Goal: Communication & Community: Answer question/provide support

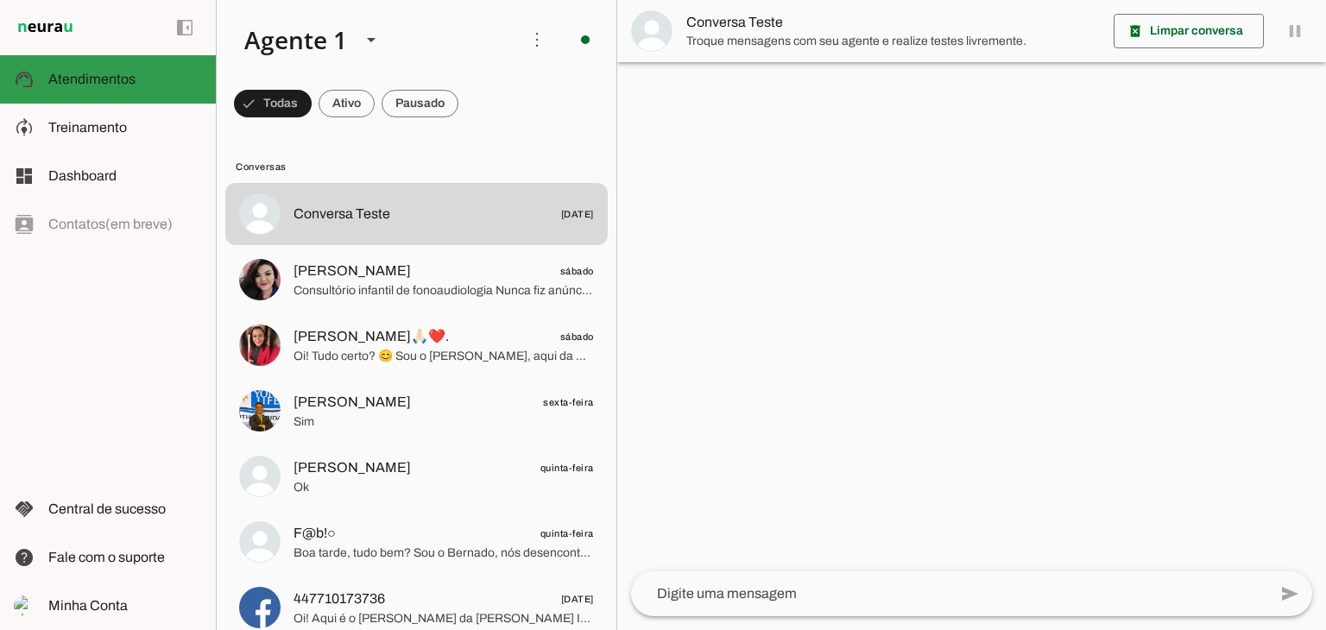
click at [114, 73] on span "Atendimentos" at bounding box center [91, 79] width 87 height 15
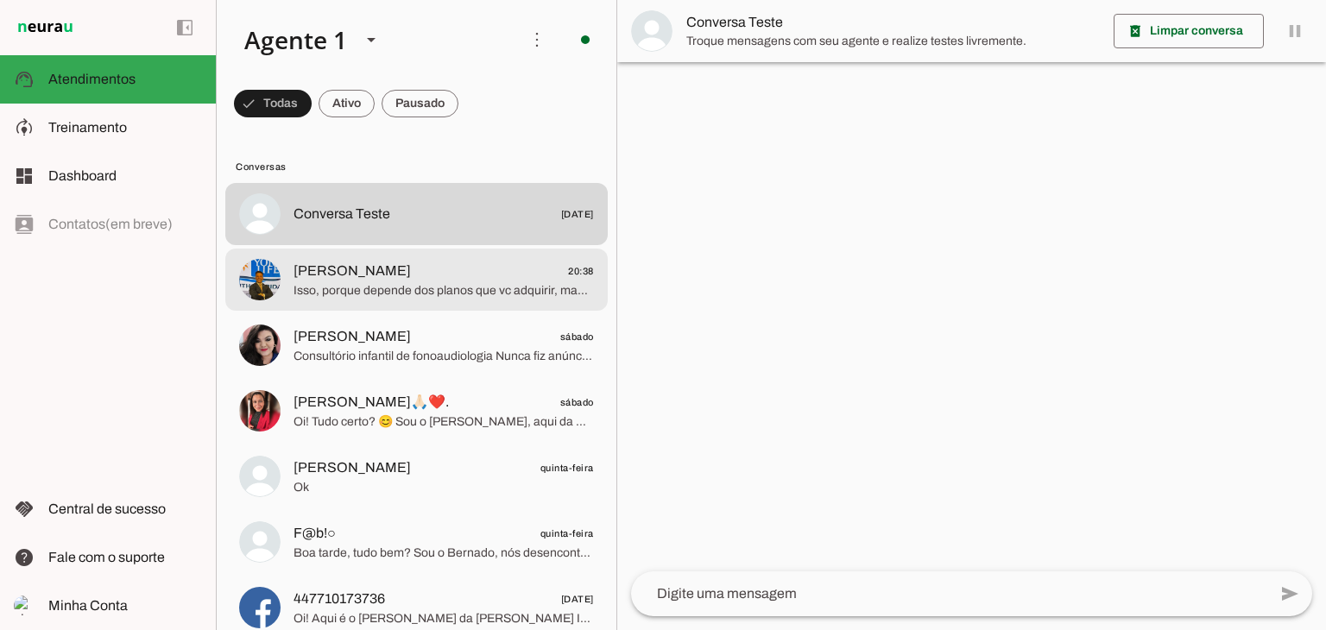
click at [355, 290] on span "Isso, porque depende dos planos que vc adquirir, mas pra te ajudar nisso, o val…" at bounding box center [444, 290] width 300 height 17
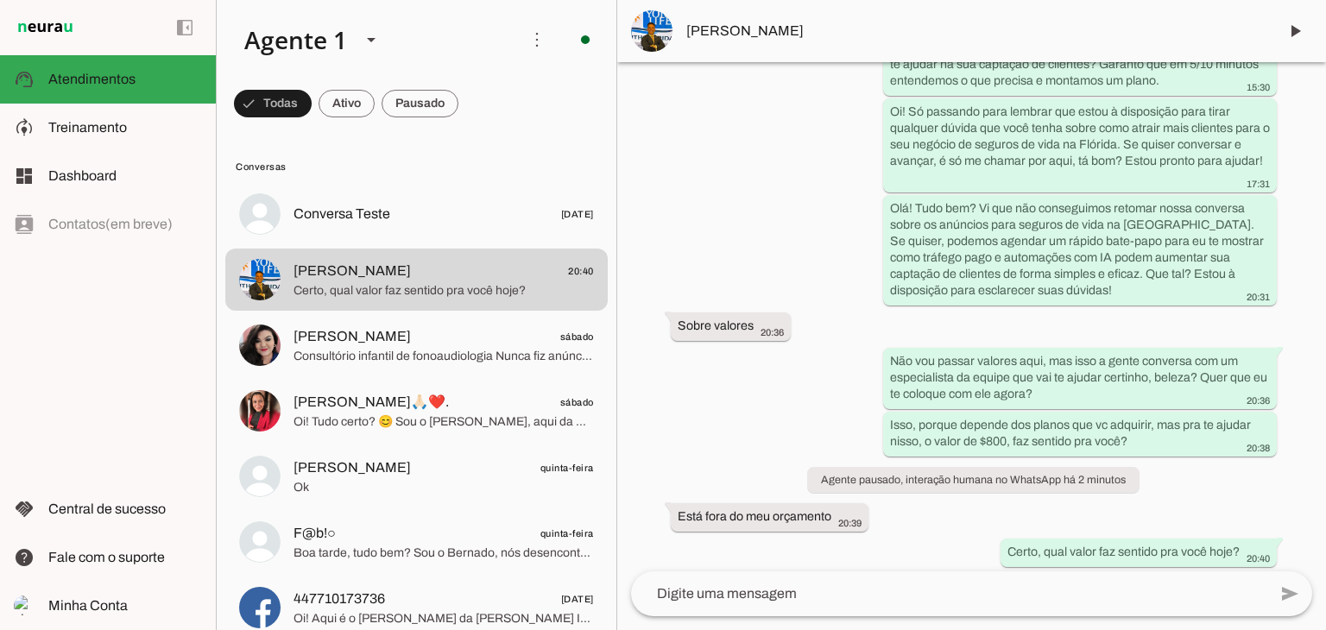
scroll to position [1144, 0]
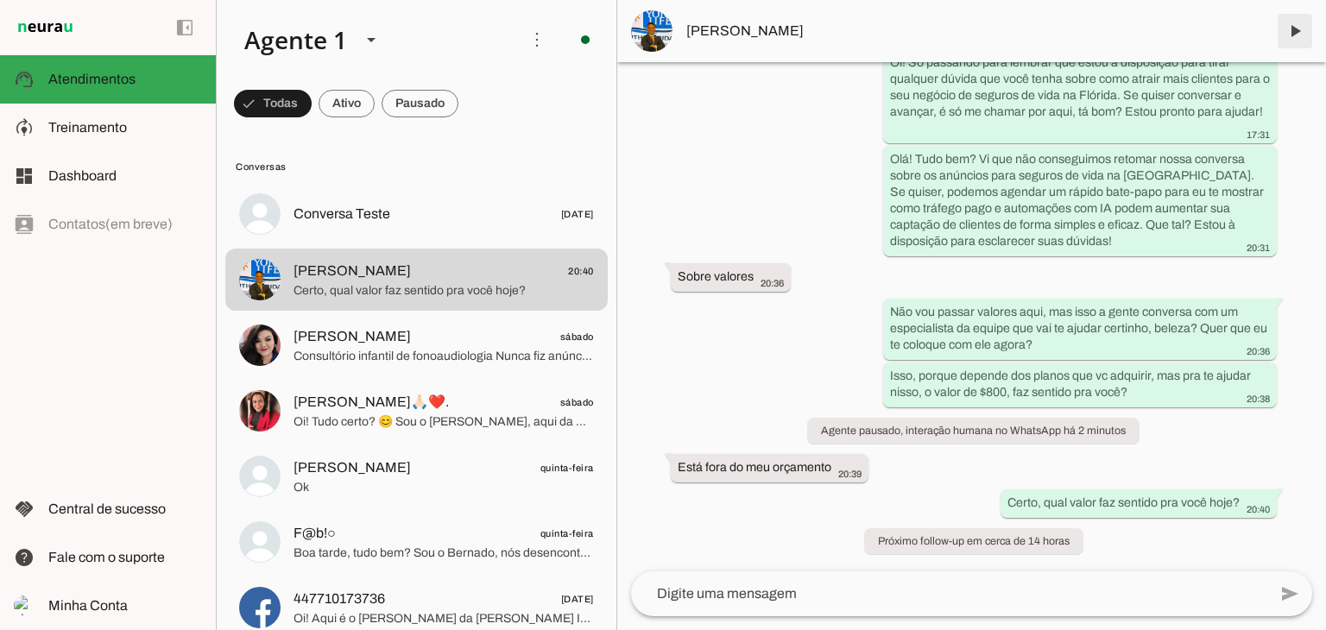
click at [1292, 28] on span at bounding box center [1294, 30] width 41 height 41
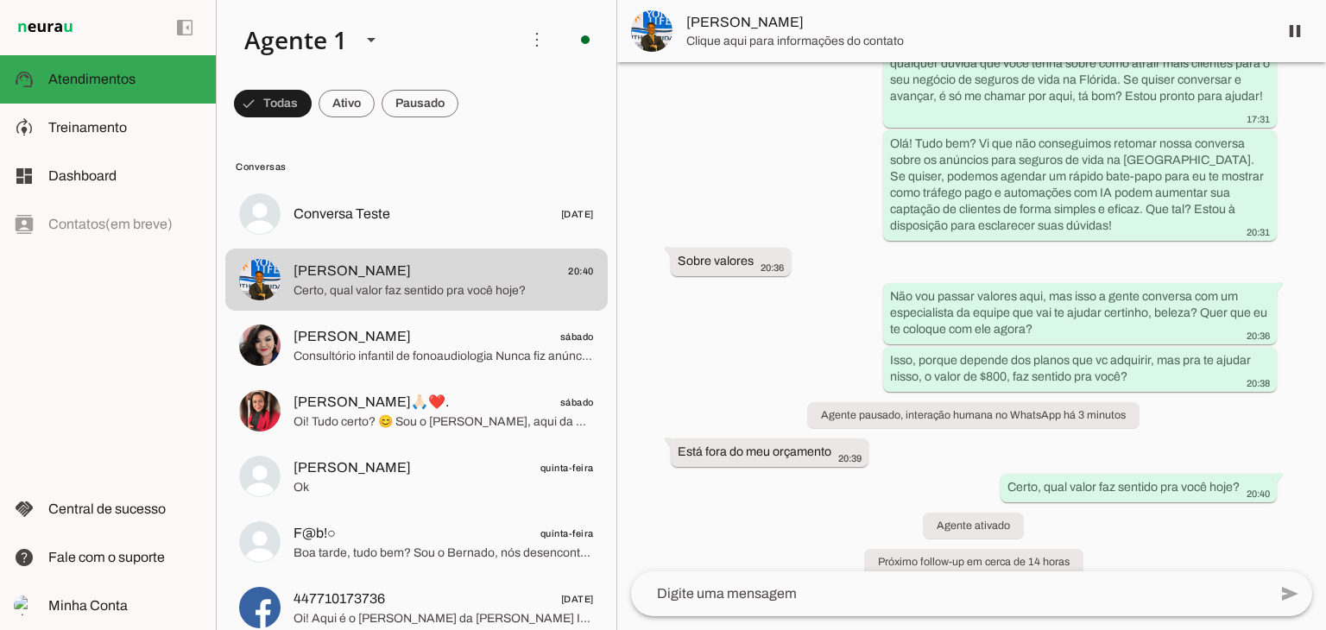
scroll to position [1180, 0]
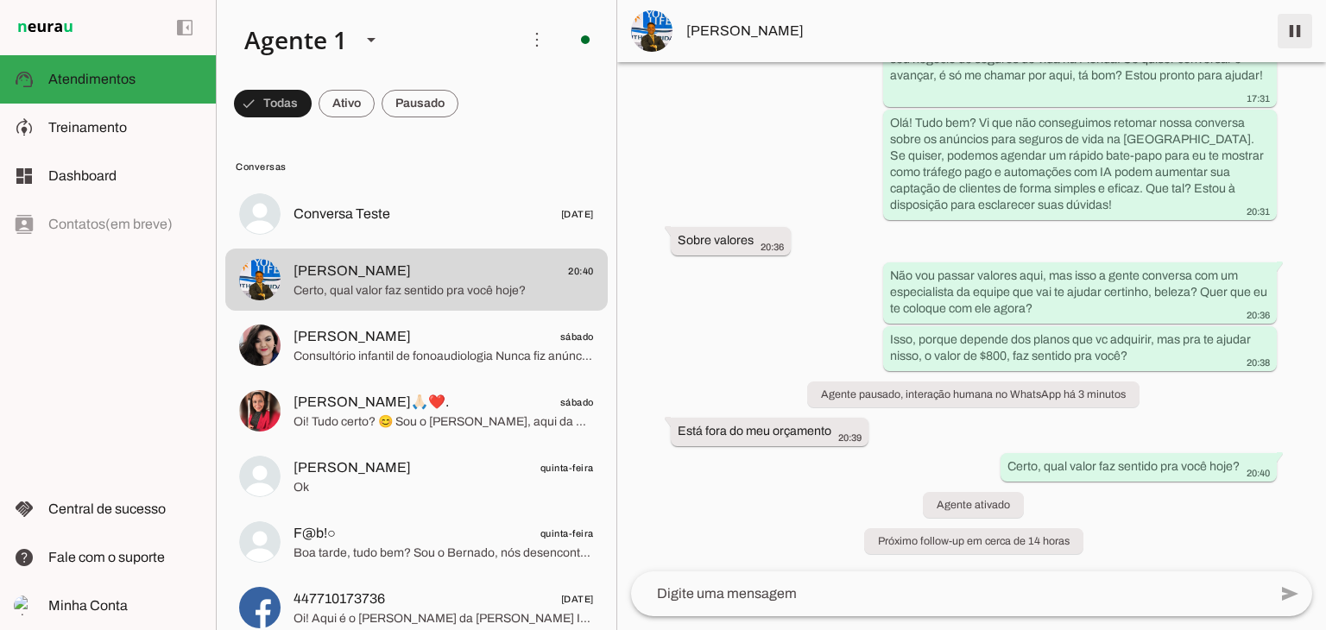
drag, startPoint x: 1288, startPoint y: 36, endPoint x: 1264, endPoint y: 46, distance: 26.0
click at [1288, 36] on span at bounding box center [1294, 30] width 41 height 41
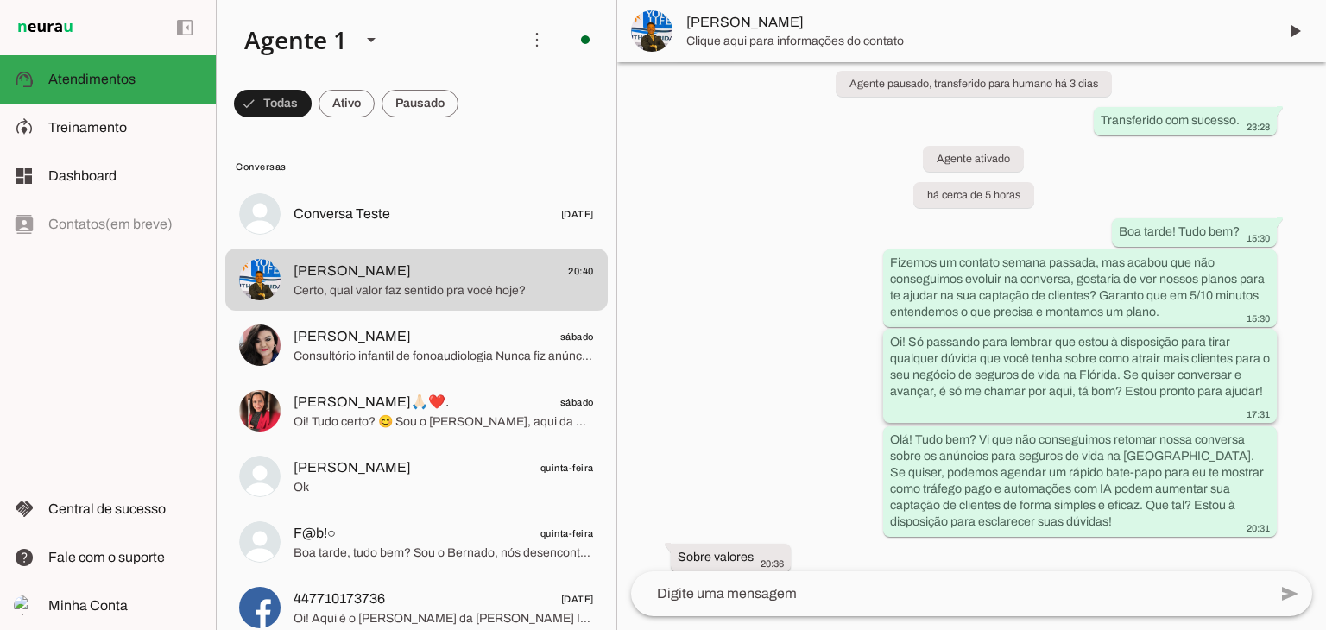
scroll to position [1217, 0]
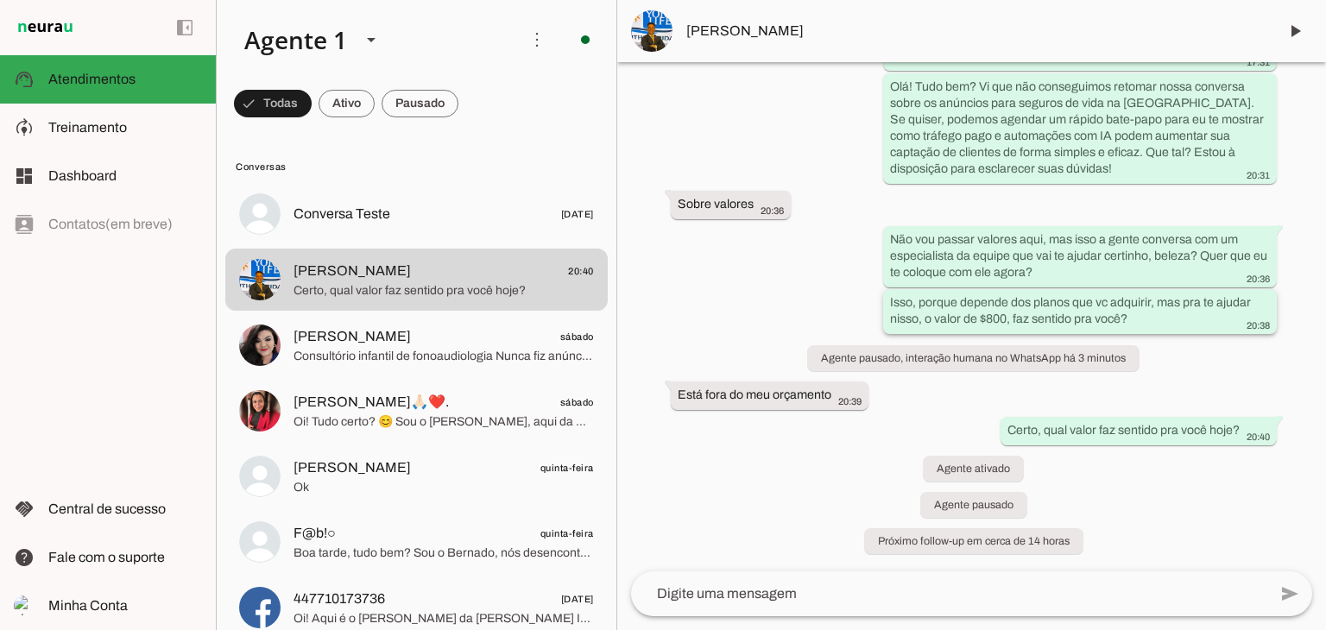
drag, startPoint x: 974, startPoint y: 316, endPoint x: 1005, endPoint y: 319, distance: 31.2
click at [0, 0] on slot "Isso, porque depende dos planos que vc adquirir, mas pra te ajudar nisso, o val…" at bounding box center [0, 0] width 0 height 0
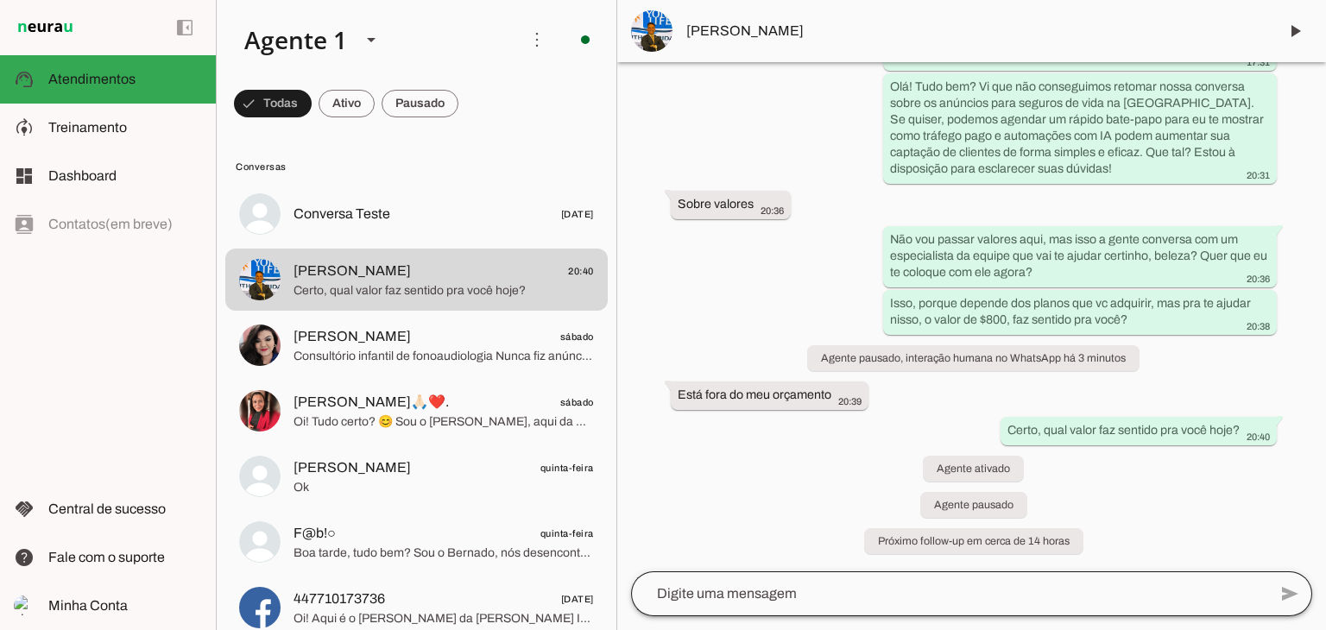
click at [810, 572] on div at bounding box center [949, 594] width 636 height 45
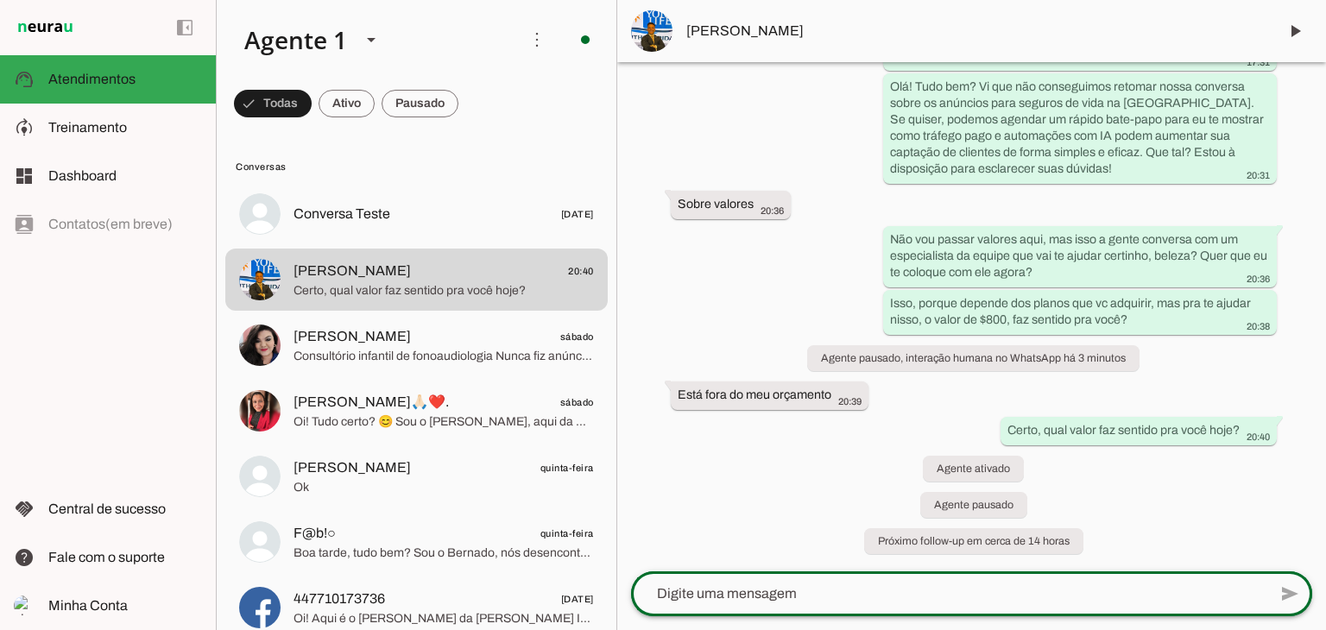
click at [1031, 608] on div at bounding box center [949, 594] width 636 height 45
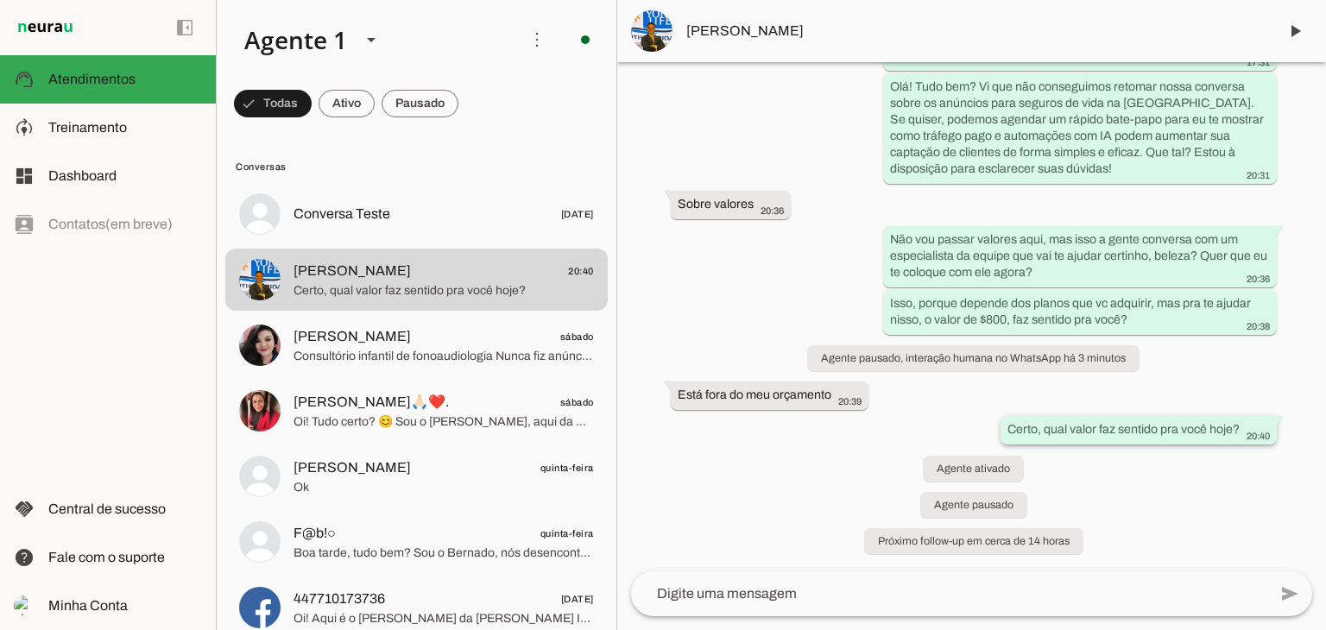
drag, startPoint x: 996, startPoint y: 427, endPoint x: 1234, endPoint y: 435, distance: 238.4
click at [1234, 435] on whatsapp-message-bubble "Certo, qual valor faz sentido pra você hoje? 20:40" at bounding box center [1139, 430] width 276 height 28
click at [954, 591] on textarea at bounding box center [949, 594] width 636 height 21
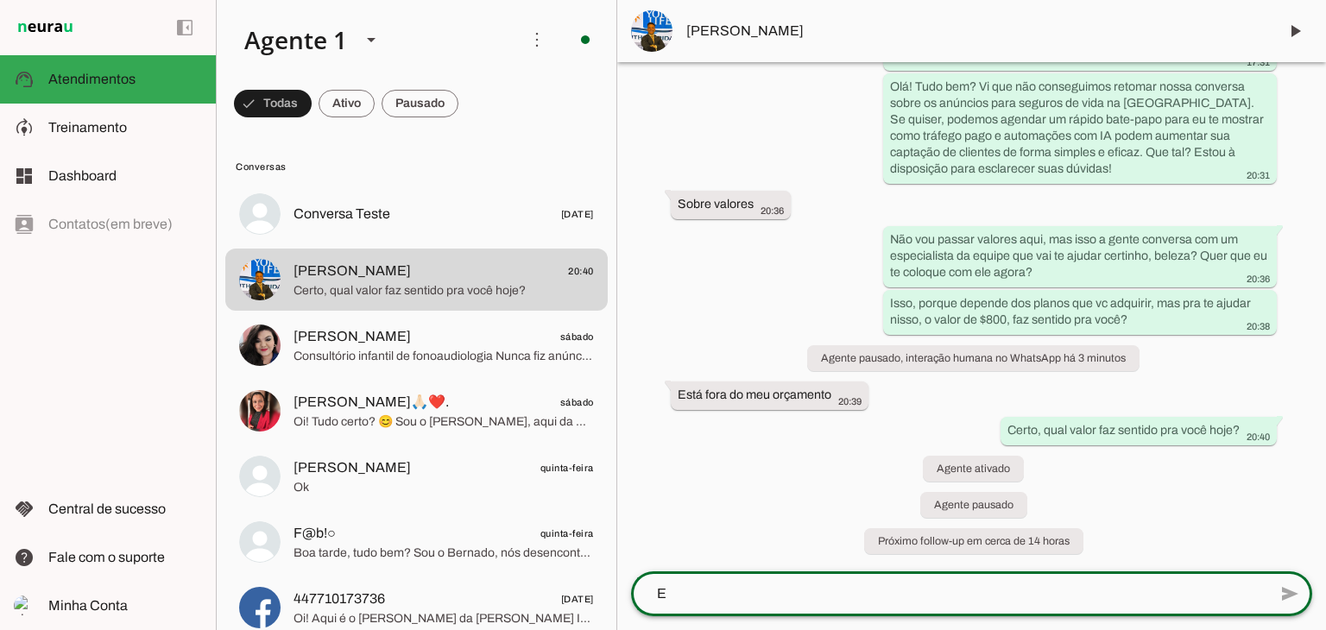
scroll to position [0, 0]
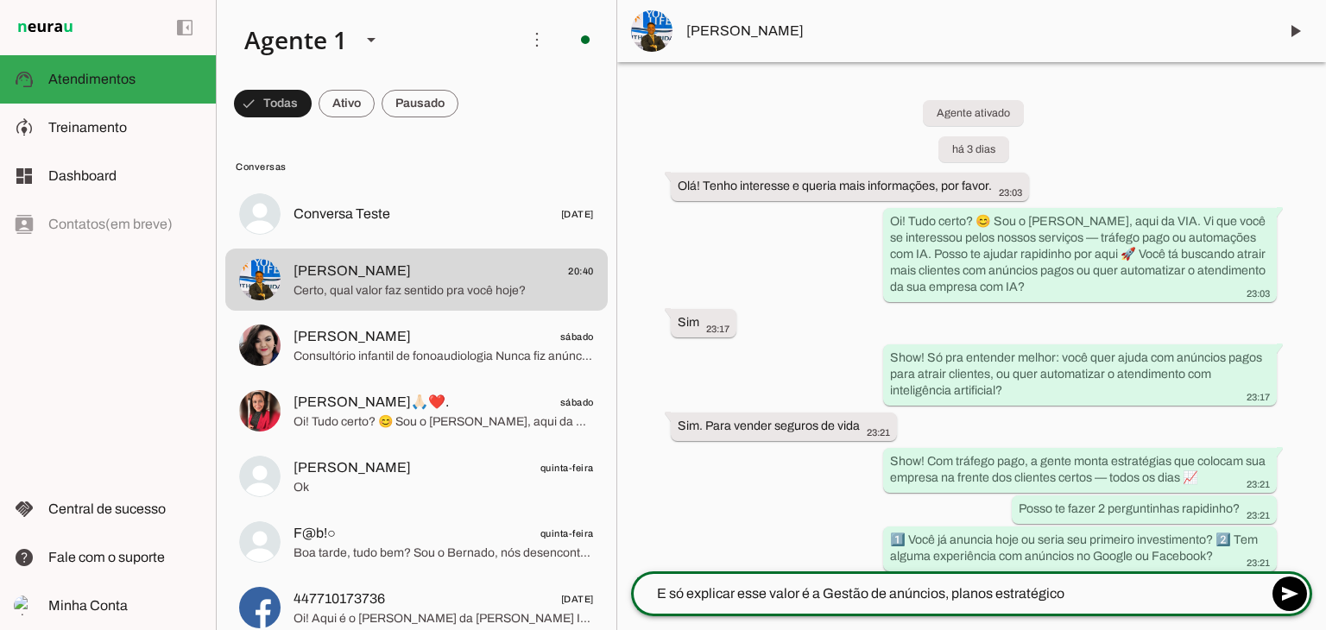
click at [1098, 591] on textarea "E só explicar esse valor é a Gestão de anúncios, planos estratégico" at bounding box center [949, 594] width 636 height 21
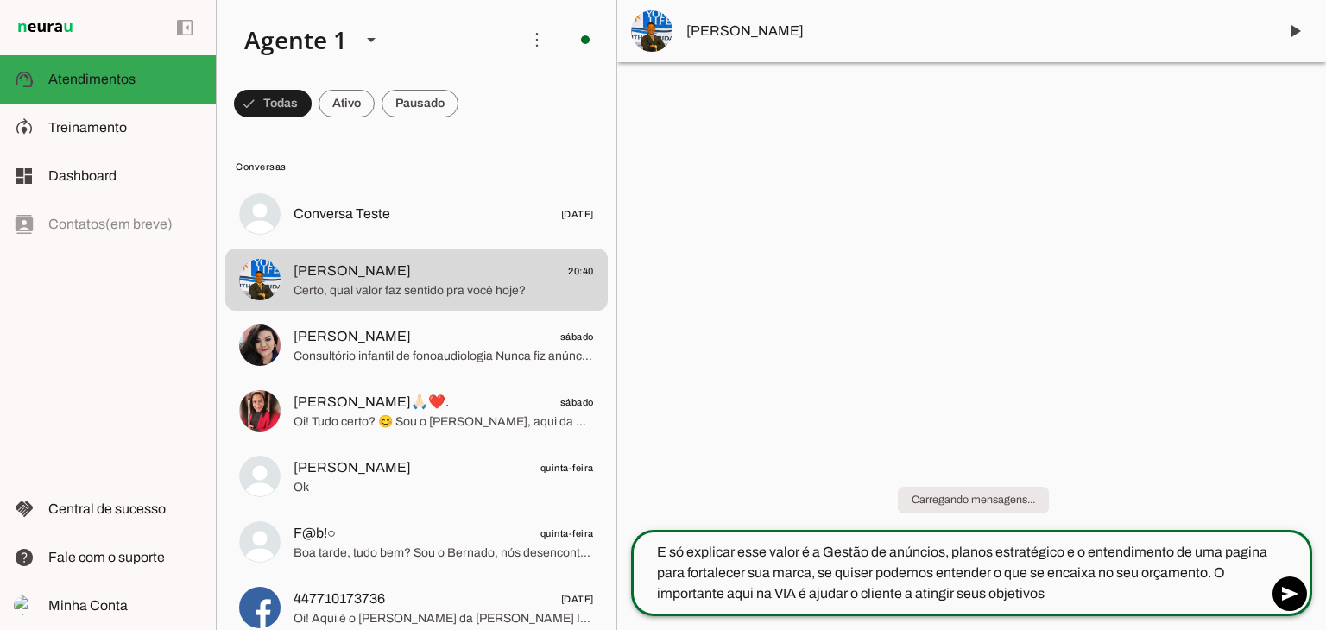
type textarea "E só explicar esse valor é a Gestão de anúncios, planos estratégico e o entendi…"
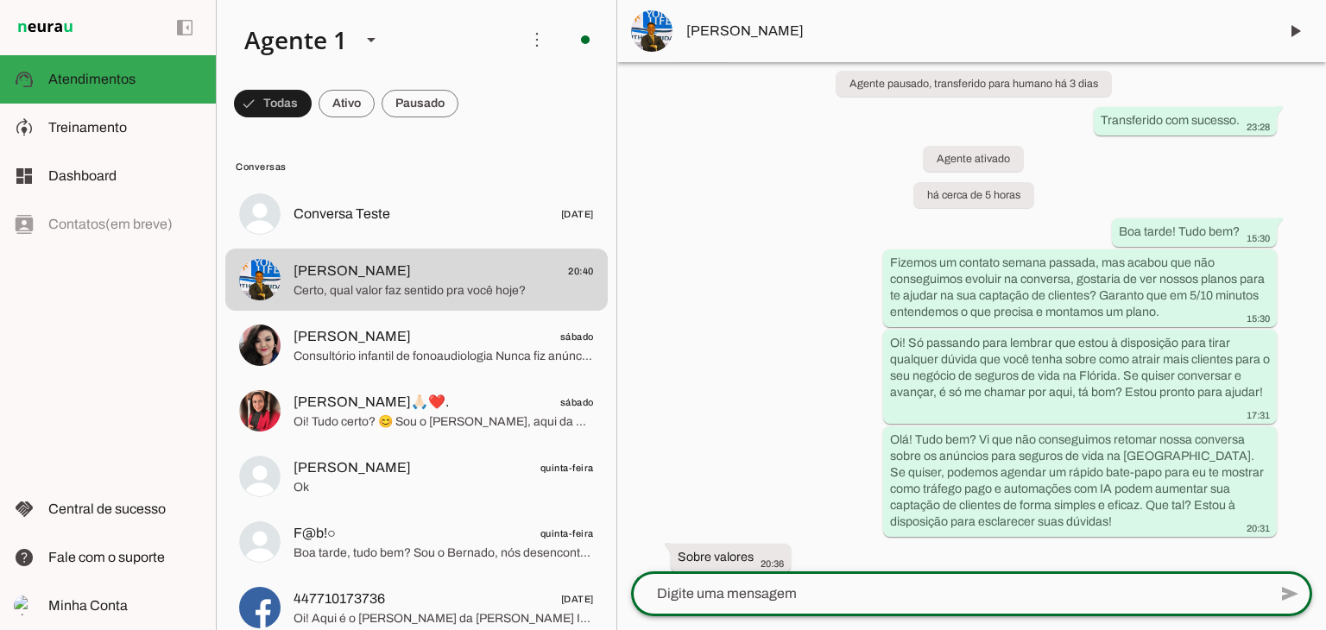
scroll to position [1305, 0]
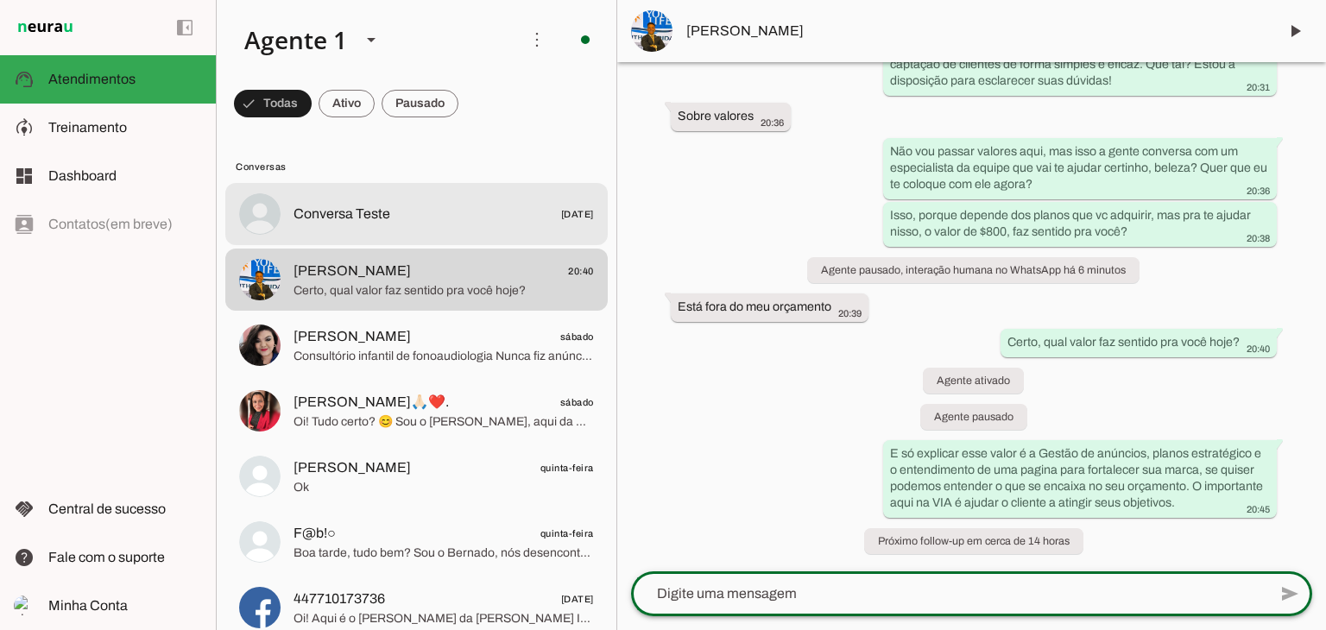
click at [356, 218] on span "Conversa Teste" at bounding box center [342, 214] width 97 height 21
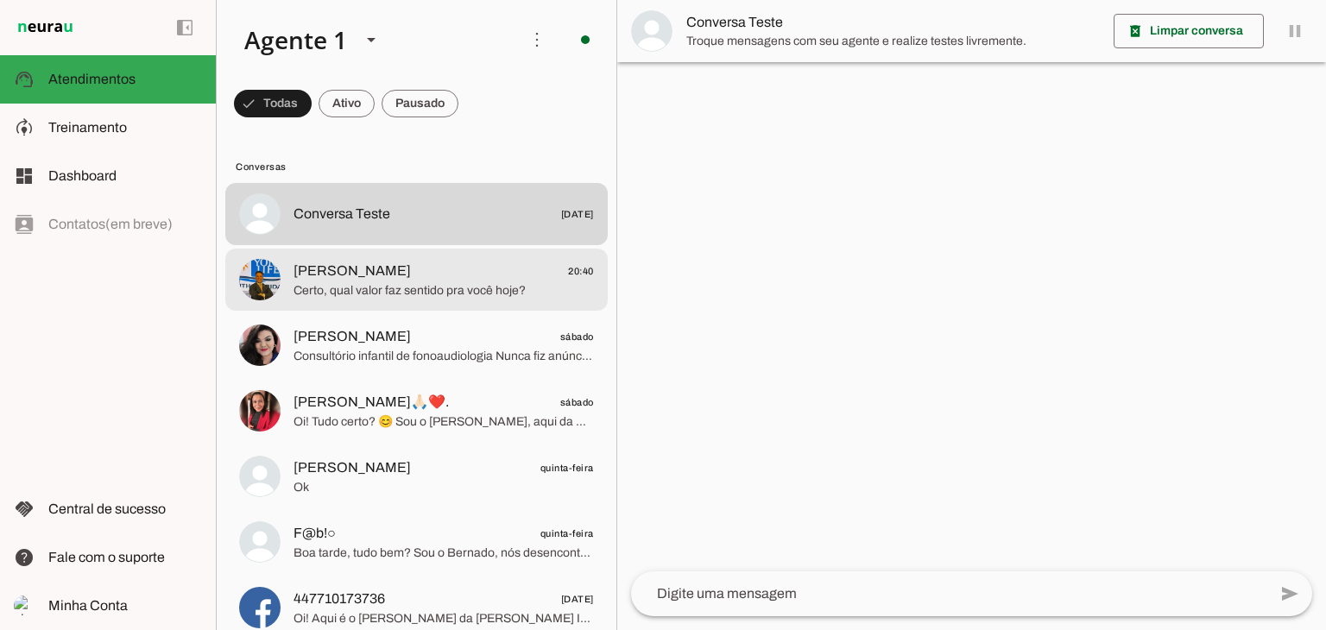
click at [368, 282] on span "Certo, qual valor faz sentido pra você hoje?" at bounding box center [444, 290] width 300 height 17
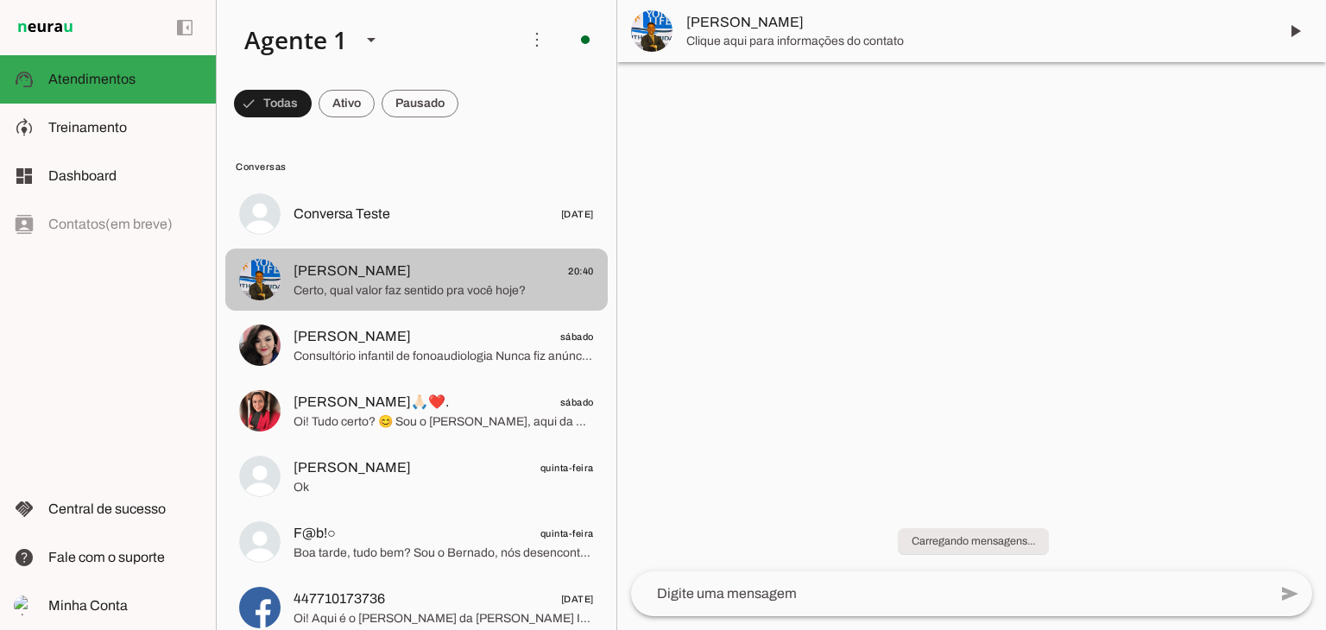
scroll to position [1305, 0]
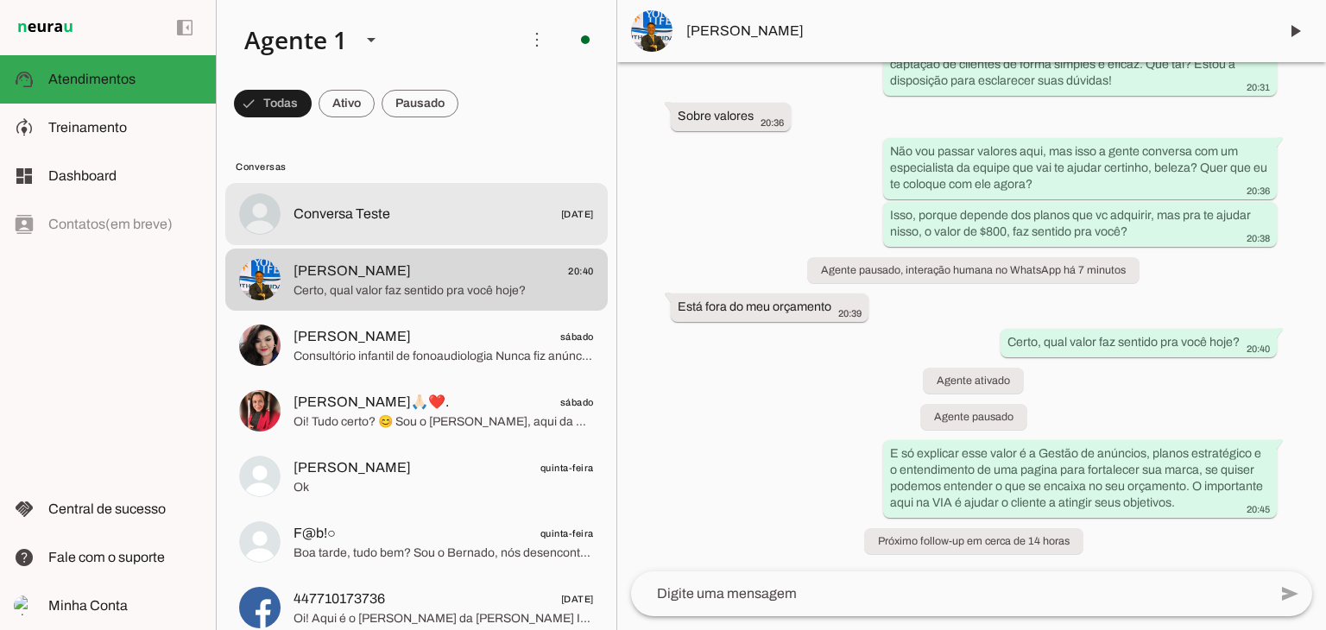
click at [374, 204] on span "Conversa Teste" at bounding box center [342, 214] width 97 height 21
